Goal: Find specific page/section: Find specific page/section

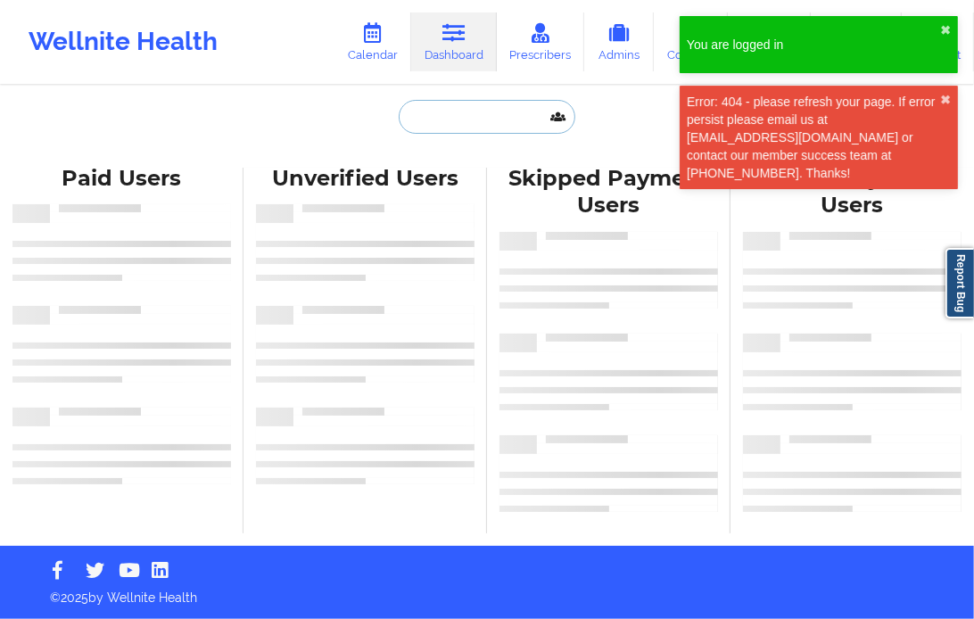
click at [460, 126] on input "text" at bounding box center [487, 117] width 177 height 34
click at [940, 99] on button "✖︎" at bounding box center [945, 100] width 11 height 14
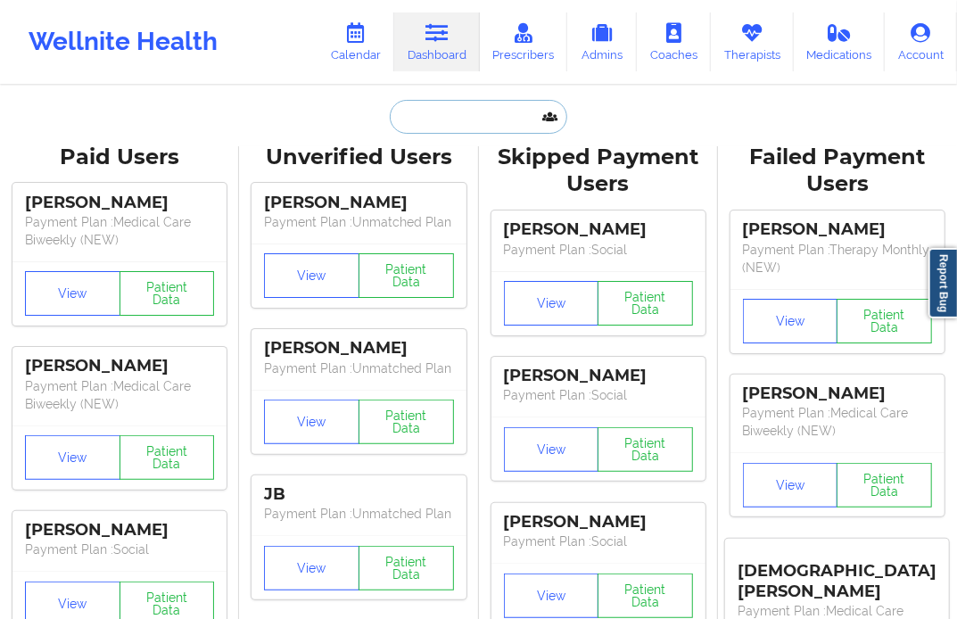
click at [439, 112] on input "text" at bounding box center [478, 117] width 177 height 34
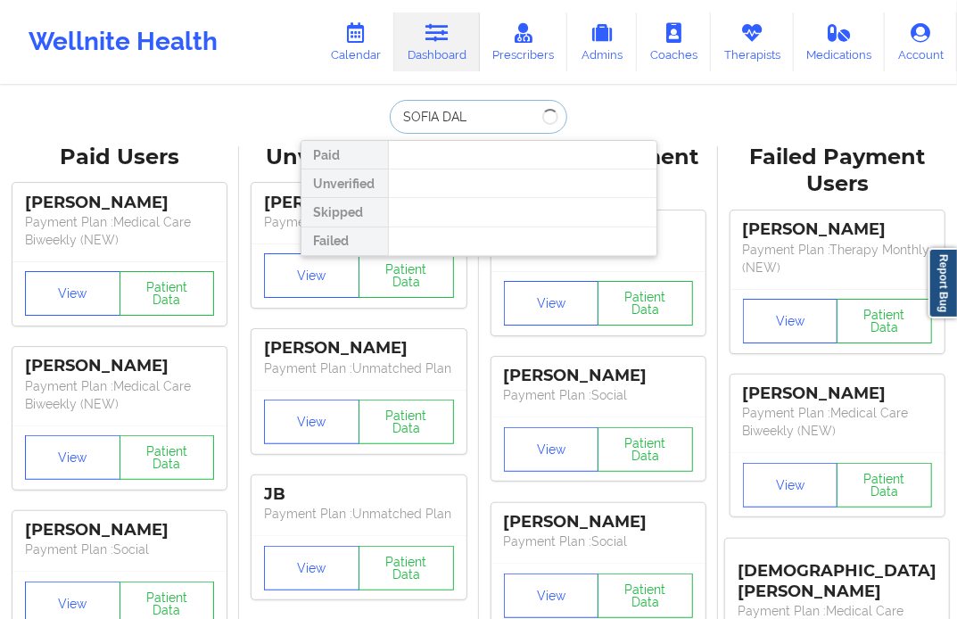
type input "[PERSON_NAME]"
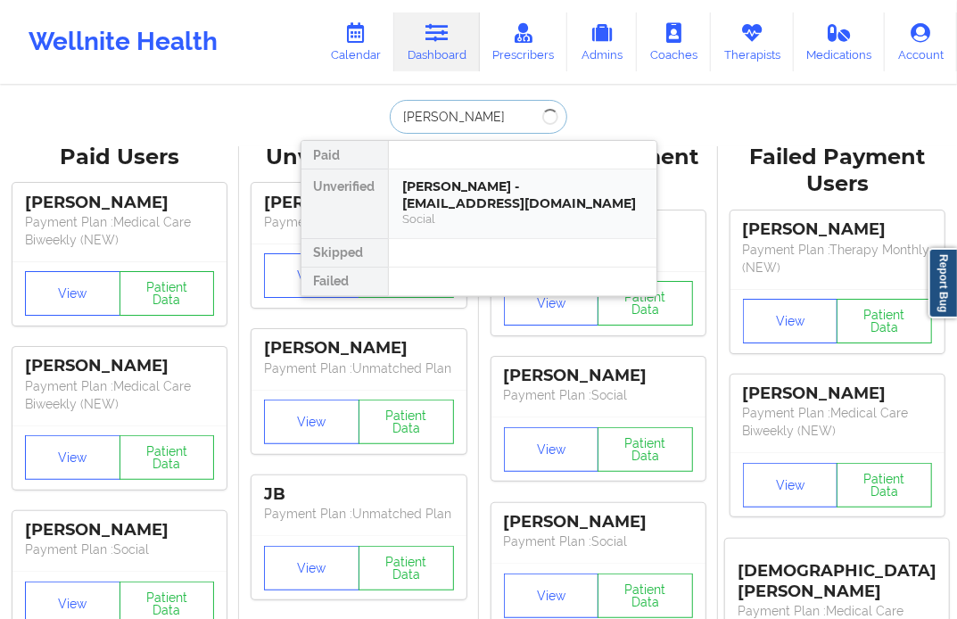
click at [453, 182] on div "[PERSON_NAME] - [EMAIL_ADDRESS][DOMAIN_NAME]" at bounding box center [522, 194] width 239 height 33
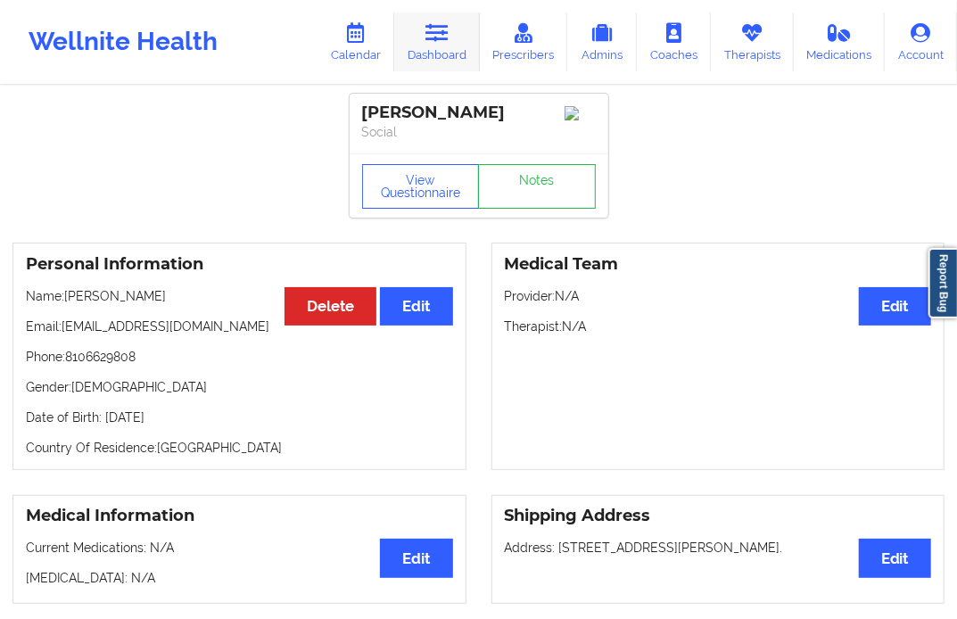
click at [446, 37] on icon at bounding box center [437, 33] width 23 height 20
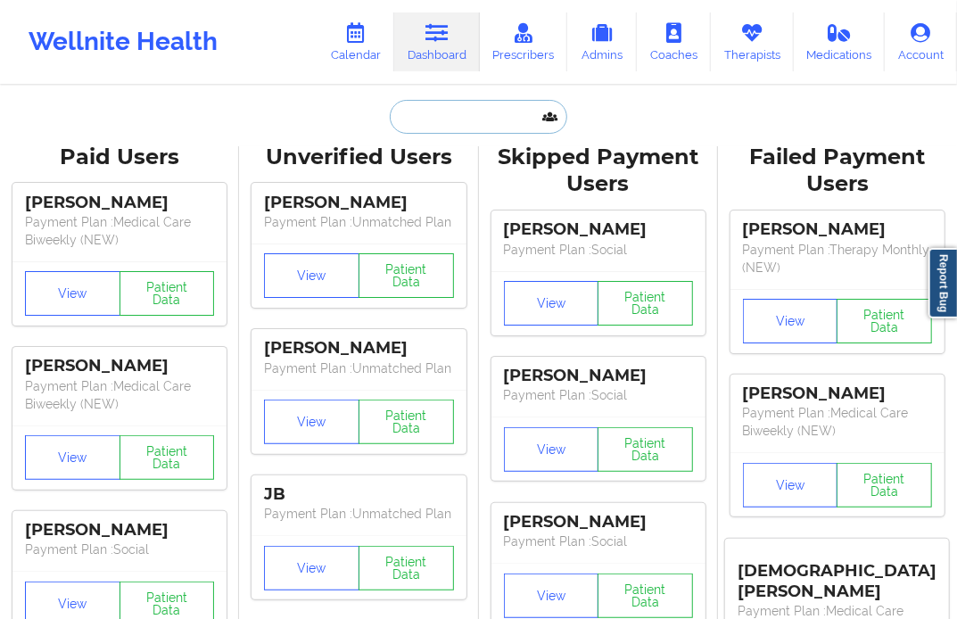
click at [422, 110] on input "text" at bounding box center [478, 117] width 177 height 34
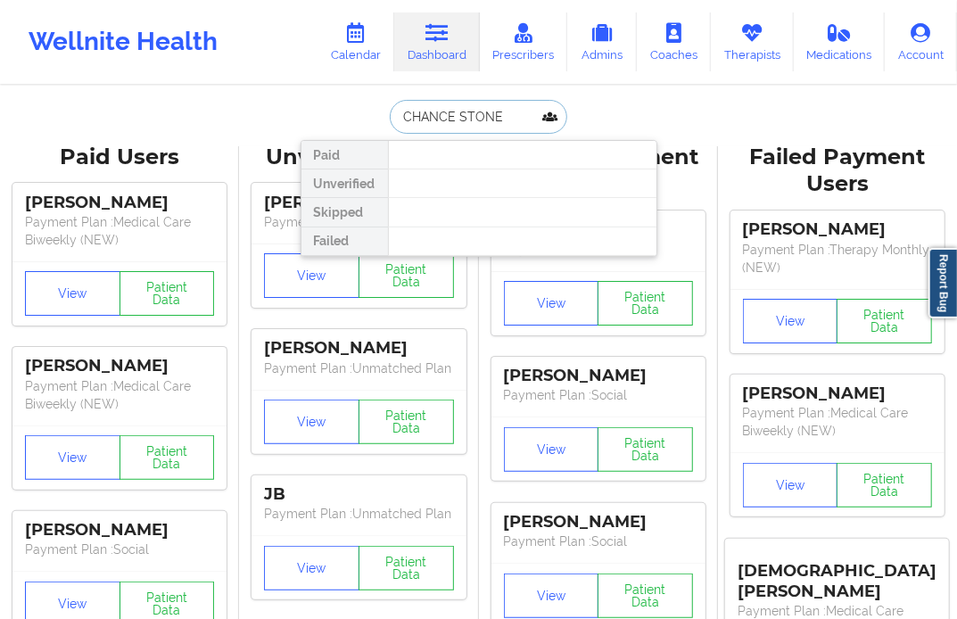
click at [452, 113] on input "CHANCE STONE" at bounding box center [478, 117] width 177 height 34
click at [460, 118] on input "CHANCE STONE" at bounding box center [478, 117] width 177 height 34
click at [455, 118] on input "CHANCE STONE" at bounding box center [478, 117] width 177 height 34
type input "CHANCE STONE"
click at [530, 130] on input "CHANCE STONE" at bounding box center [478, 117] width 177 height 34
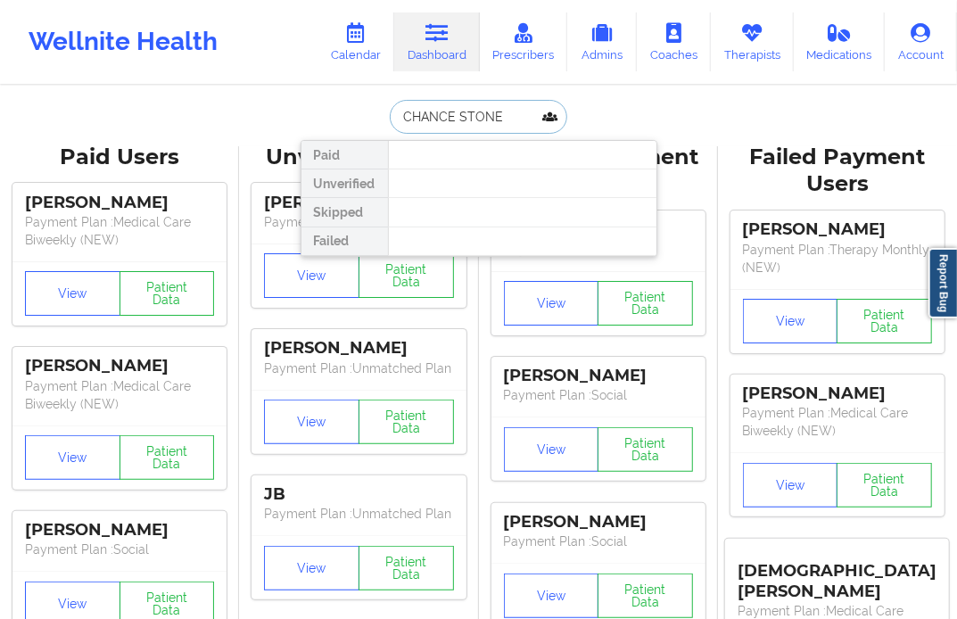
drag, startPoint x: 504, startPoint y: 119, endPoint x: 371, endPoint y: 128, distance: 133.3
click at [372, 128] on div "CHANCE STONE Paid Unverified Skipped Failed" at bounding box center [479, 117] width 357 height 34
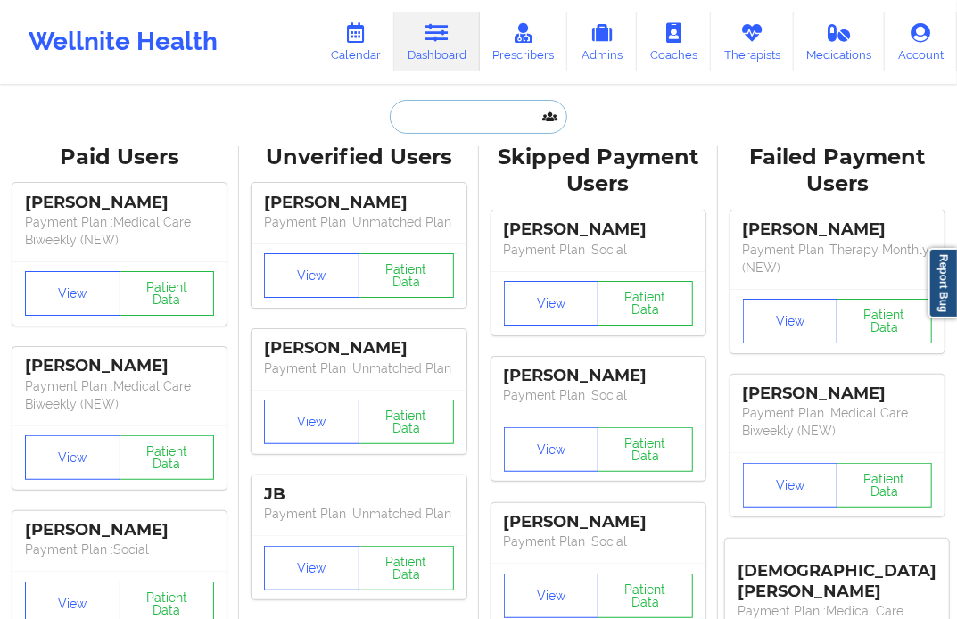
paste input "[EMAIL_ADDRESS][DOMAIN_NAME]"
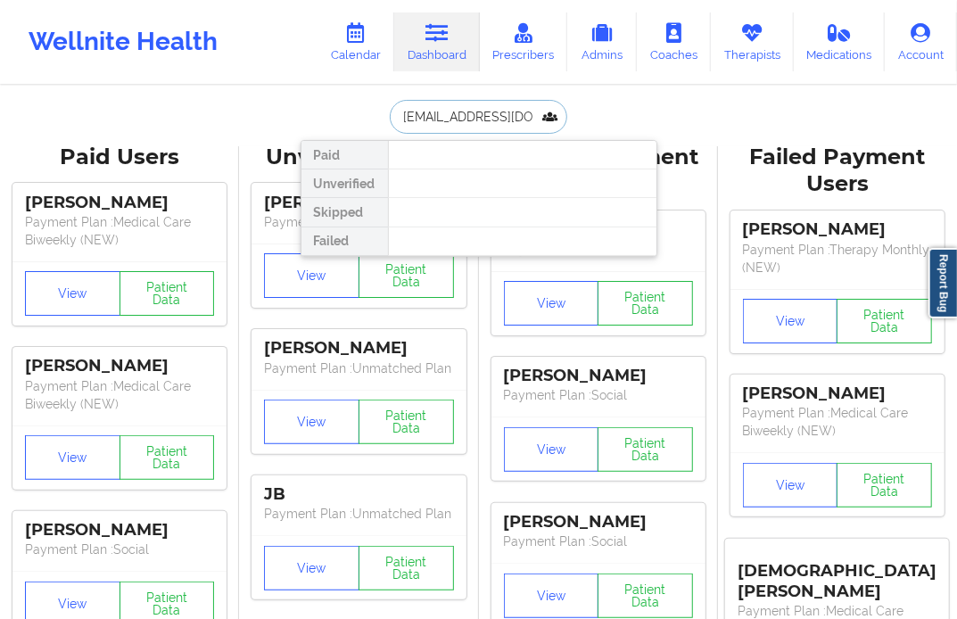
drag, startPoint x: 404, startPoint y: 111, endPoint x: 341, endPoint y: 112, distance: 63.4
click at [341, 112] on div "[EMAIL_ADDRESS][DOMAIN_NAME] Paid Unverified Skipped Failed" at bounding box center [479, 117] width 357 height 34
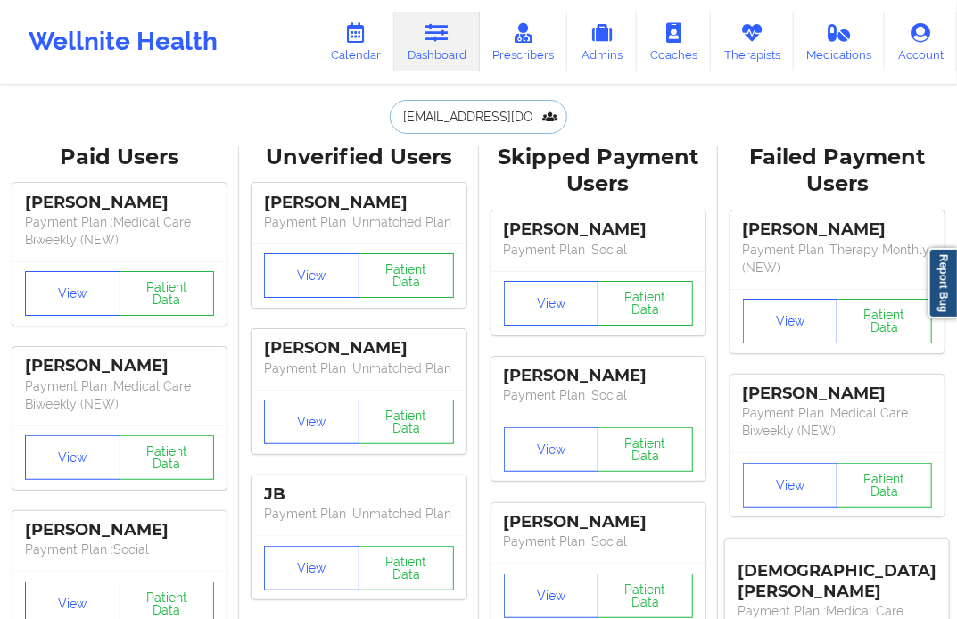
click at [473, 108] on input "[EMAIL_ADDRESS][DOMAIN_NAME]" at bounding box center [478, 117] width 177 height 34
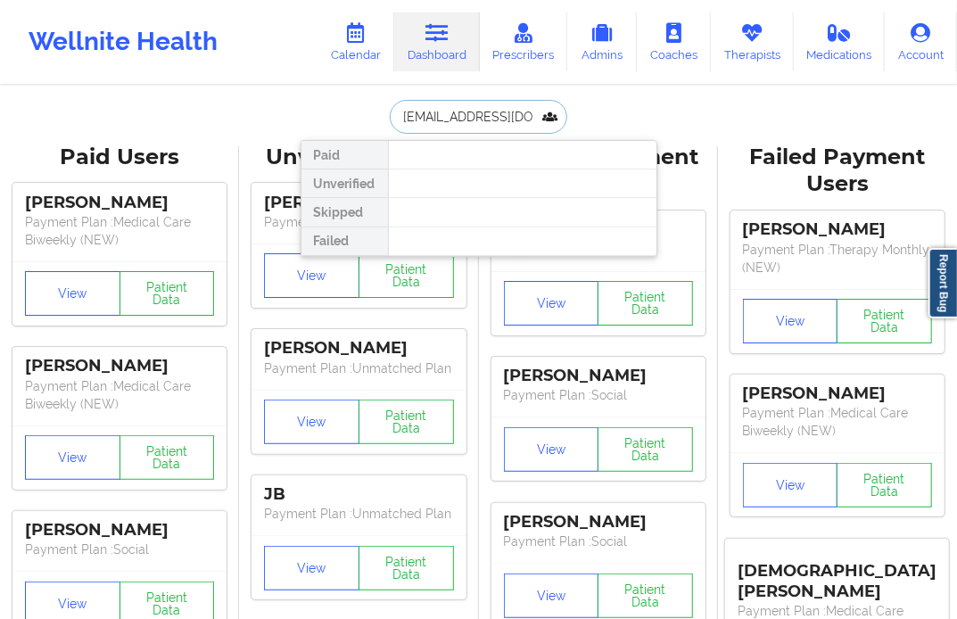
click at [404, 116] on input "[EMAIL_ADDRESS][DOMAIN_NAME]" at bounding box center [478, 117] width 177 height 34
click at [398, 116] on input "[EMAIL_ADDRESS][DOMAIN_NAME]" at bounding box center [478, 117] width 177 height 34
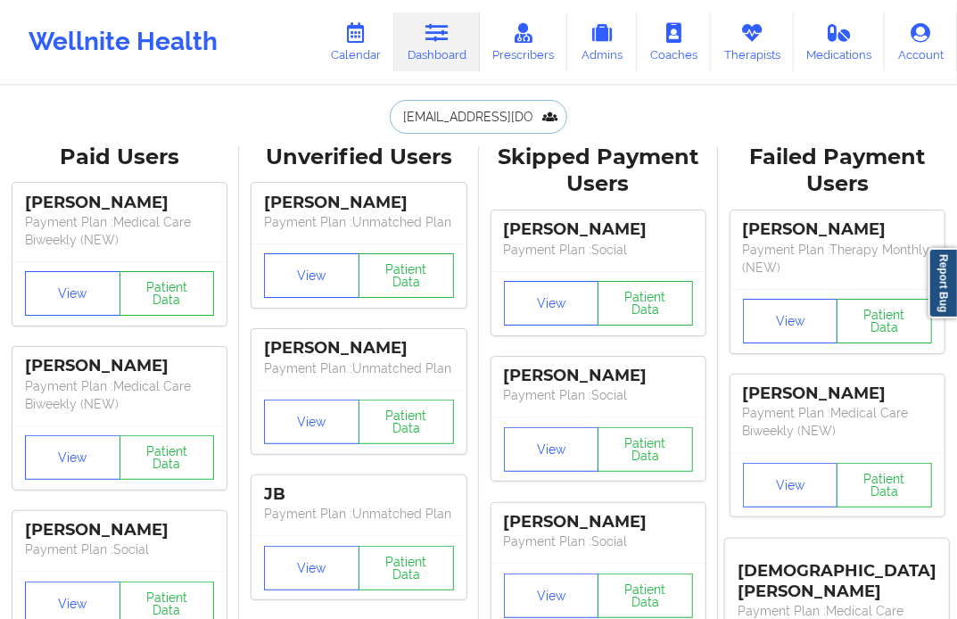
drag, startPoint x: 510, startPoint y: 116, endPoint x: 272, endPoint y: 152, distance: 240.0
type input "[DOMAIN_NAME]"
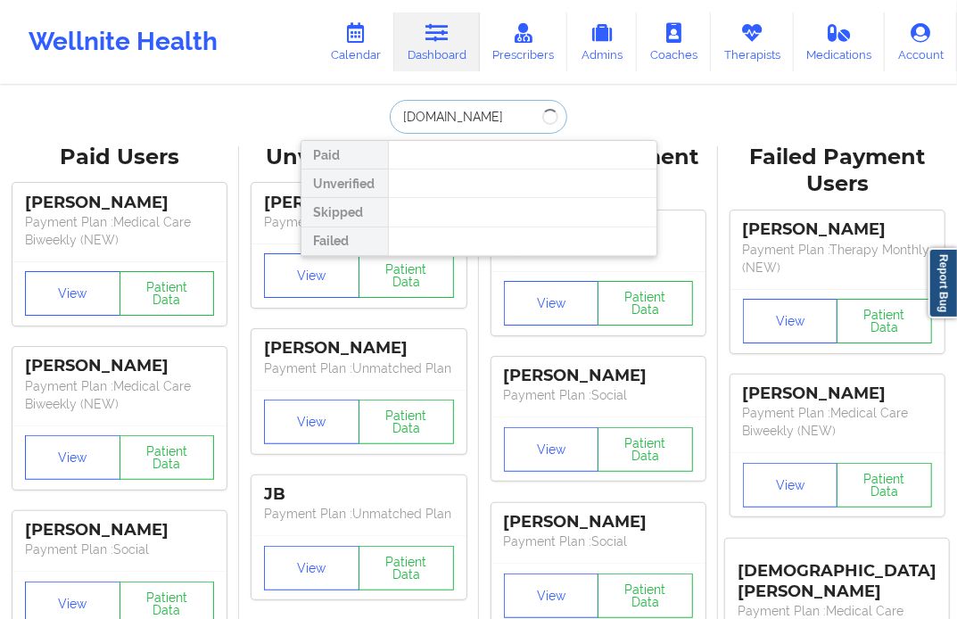
drag, startPoint x: 492, startPoint y: 125, endPoint x: 304, endPoint y: 149, distance: 188.9
click at [304, 134] on div "[DOMAIN_NAME] Paid Unverified Skipped Failed" at bounding box center [479, 117] width 357 height 34
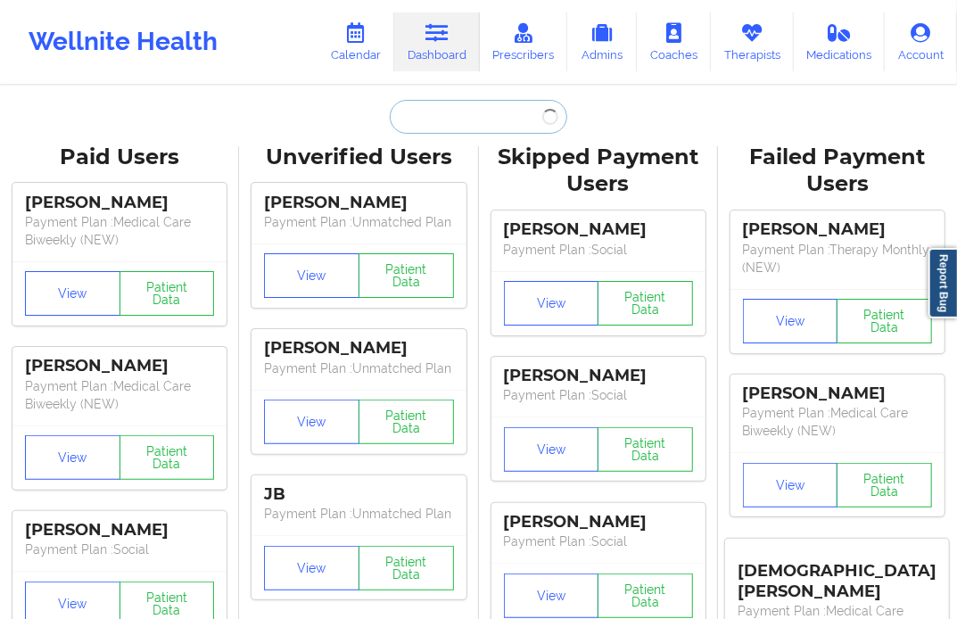
click at [440, 125] on input "text" at bounding box center [478, 117] width 177 height 34
paste input "[PERSON_NAME][EMAIL_ADDRESS][DOMAIN_NAME]"
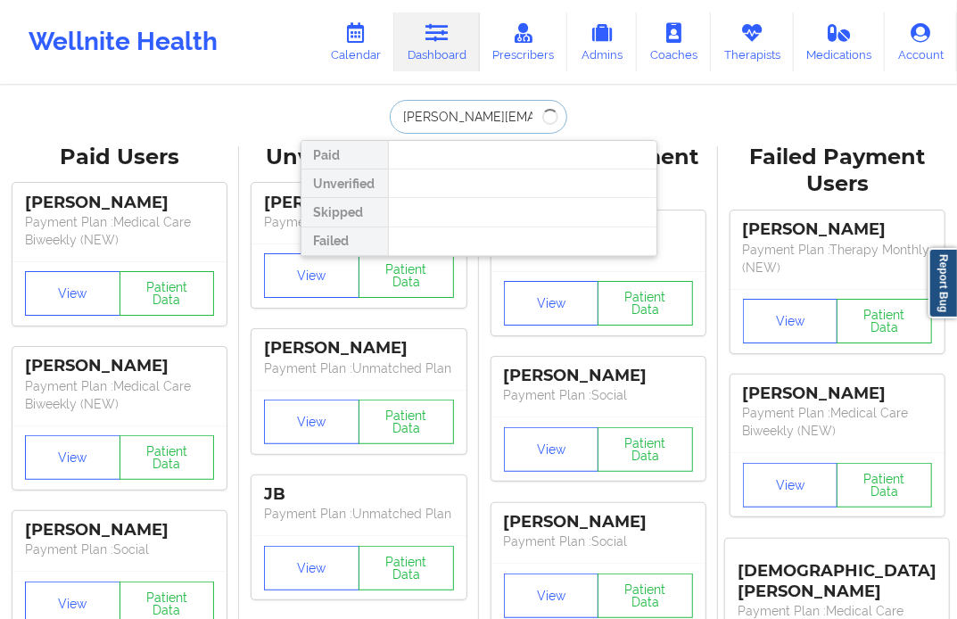
scroll to position [0, 29]
type input "[PERSON_NAME][EMAIL_ADDRESS][DOMAIN_NAME]"
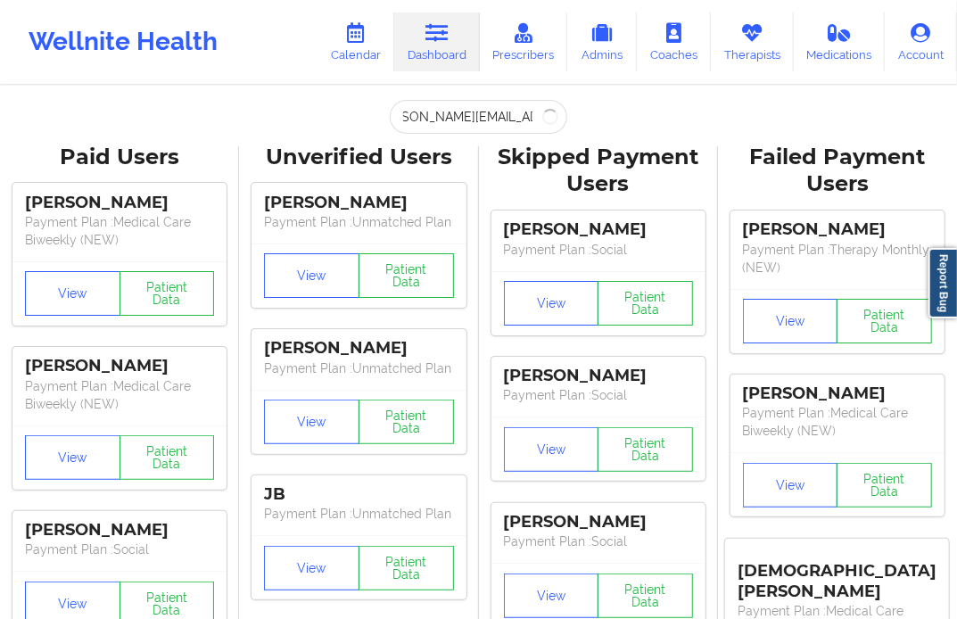
scroll to position [0, 0]
click at [394, 116] on input "[PERSON_NAME][EMAIL_ADDRESS][DOMAIN_NAME]" at bounding box center [478, 117] width 177 height 34
